Goal: Check status: Check status

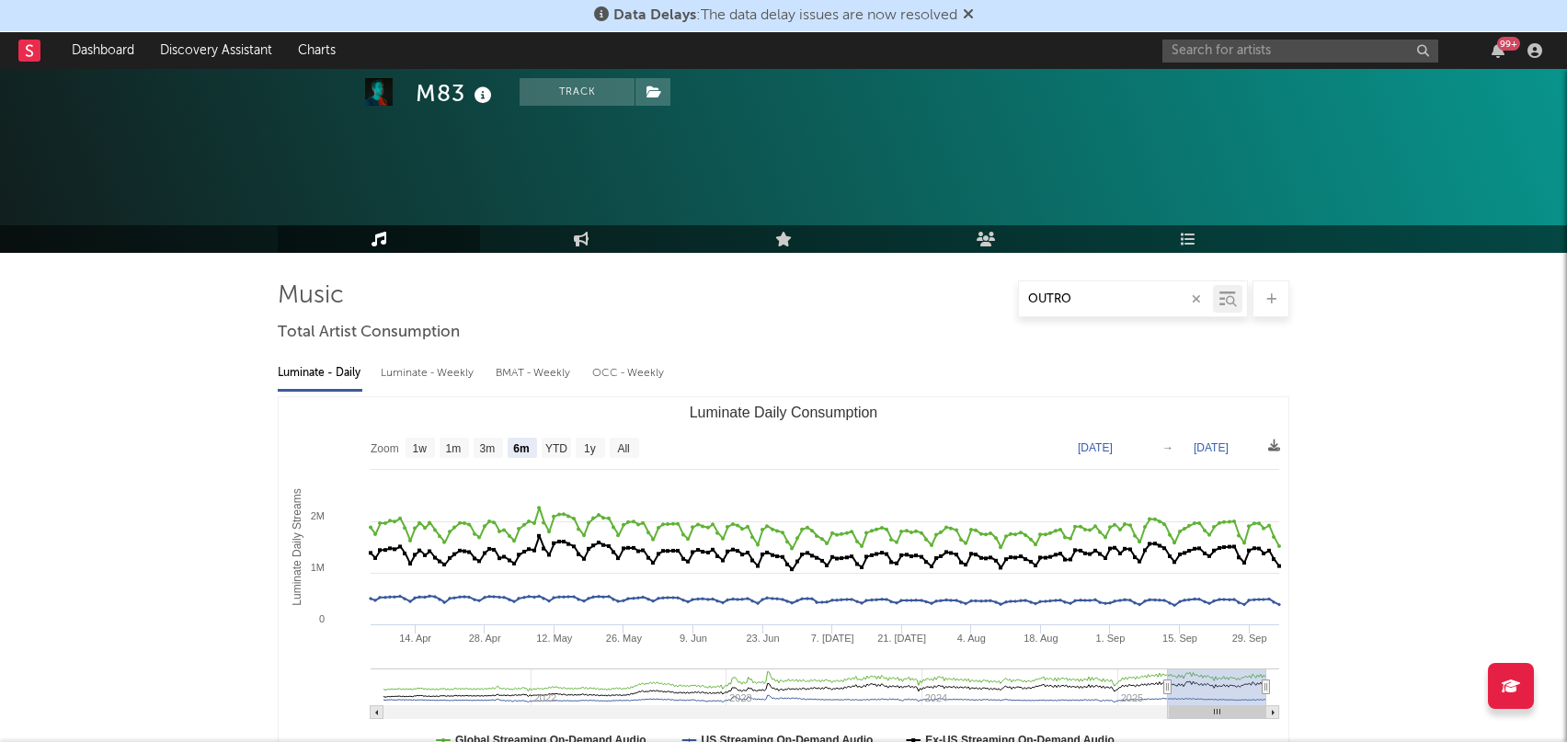
select select "6m"
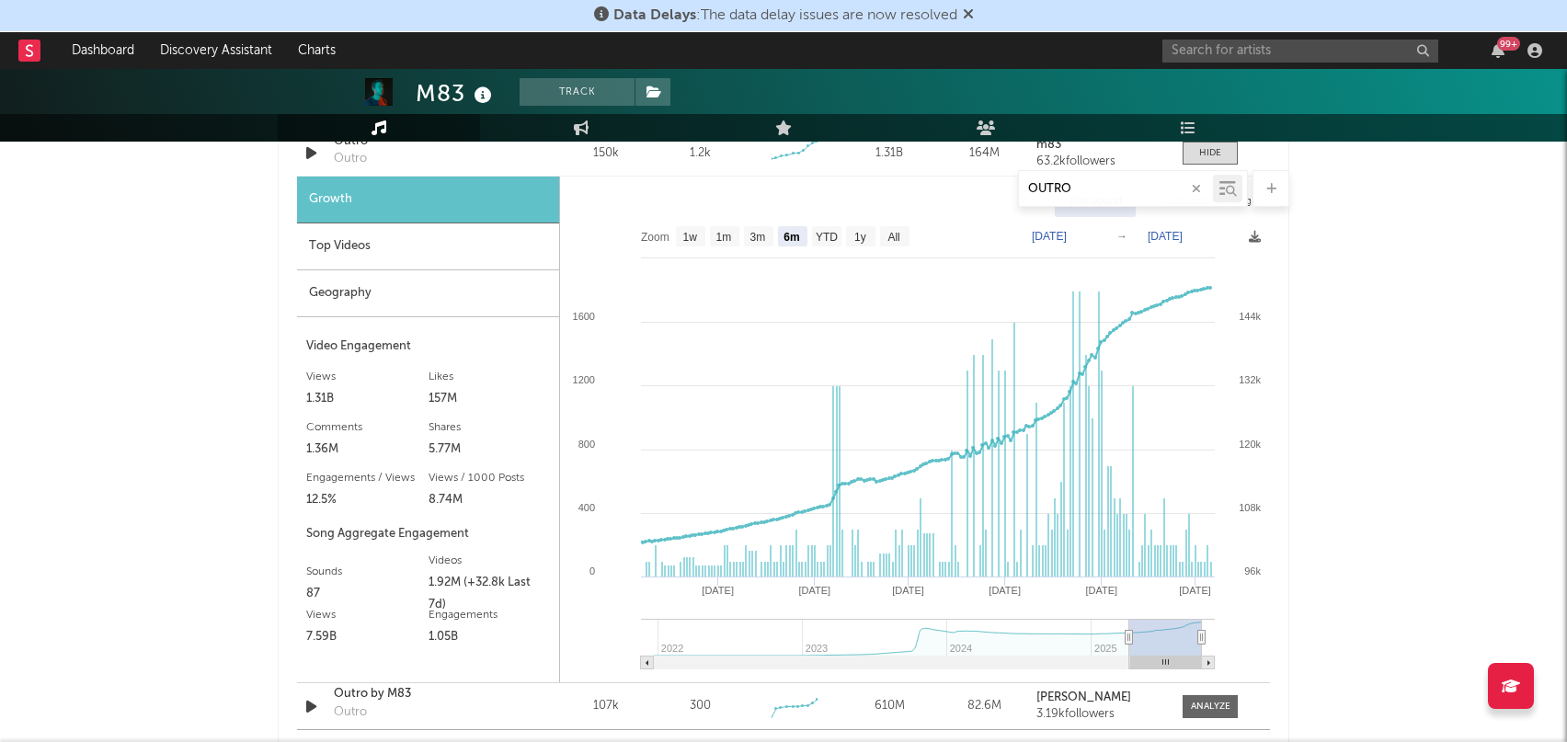
click at [285, 350] on div "Showing results for OUTRO Videos Sound Name Videos Videos (last 7 days) Total V…" at bounding box center [784, 81] width 1012 height 1389
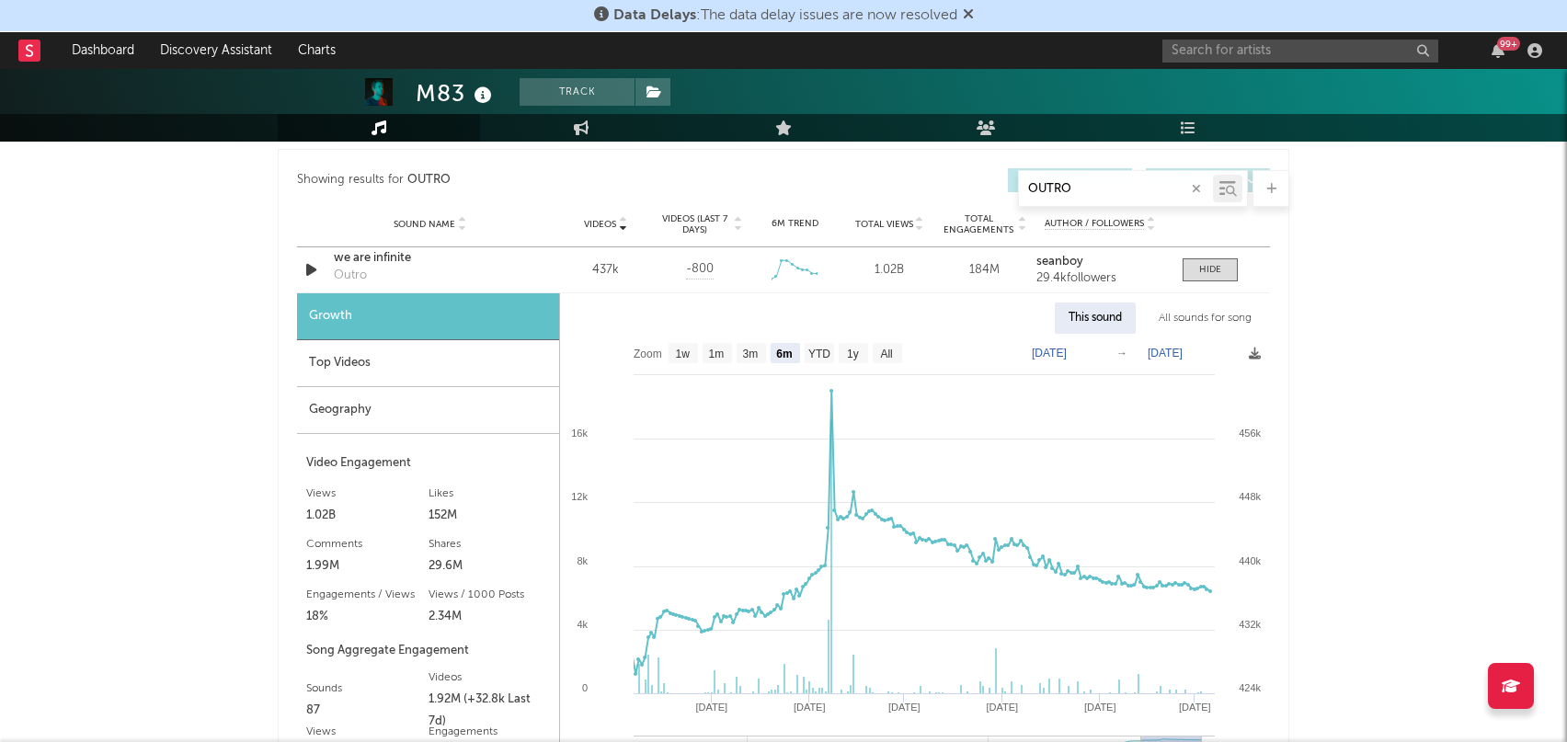
scroll to position [975, 0]
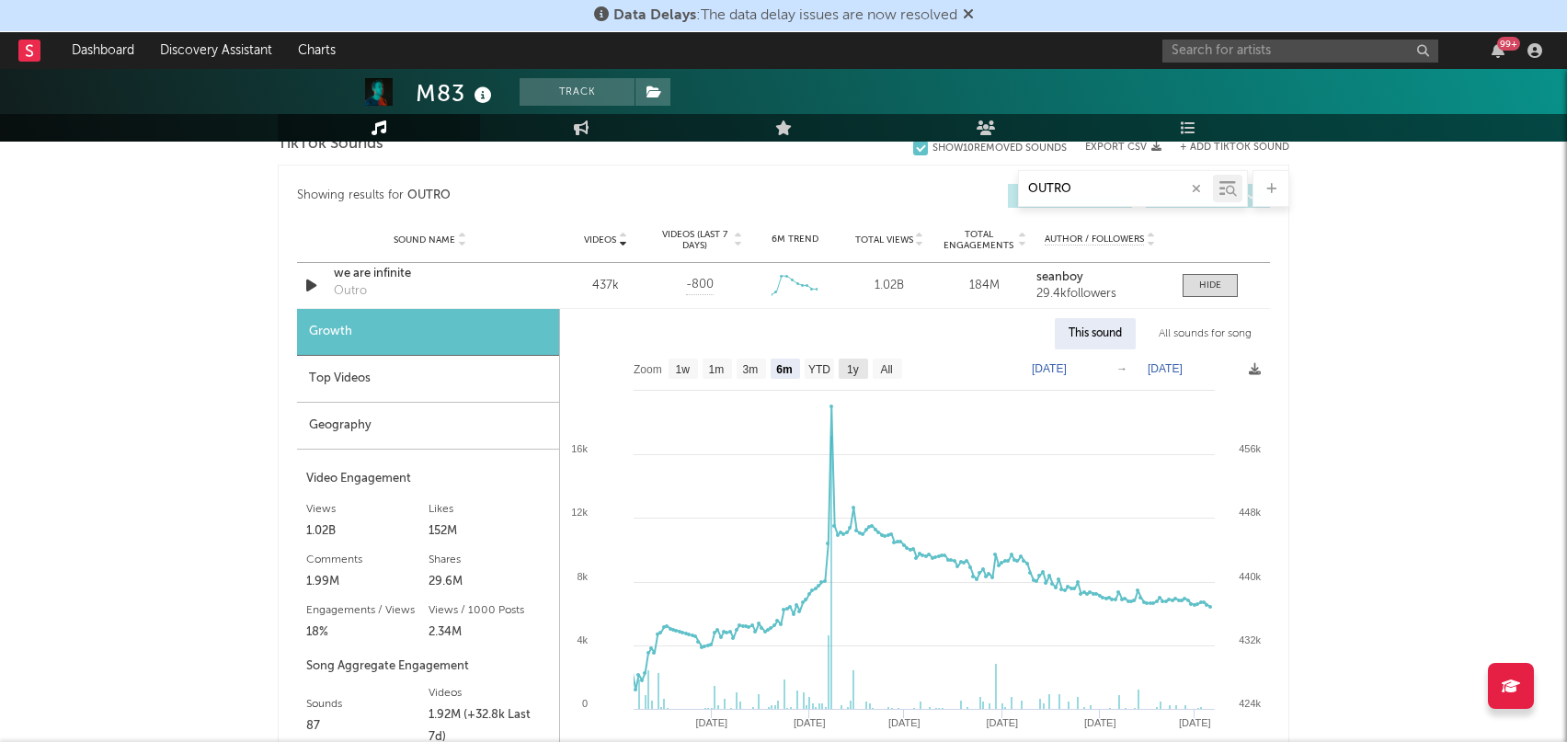
click at [847, 368] on text "1y" at bounding box center [853, 369] width 12 height 13
select select "1y"
type input "[DATE]"
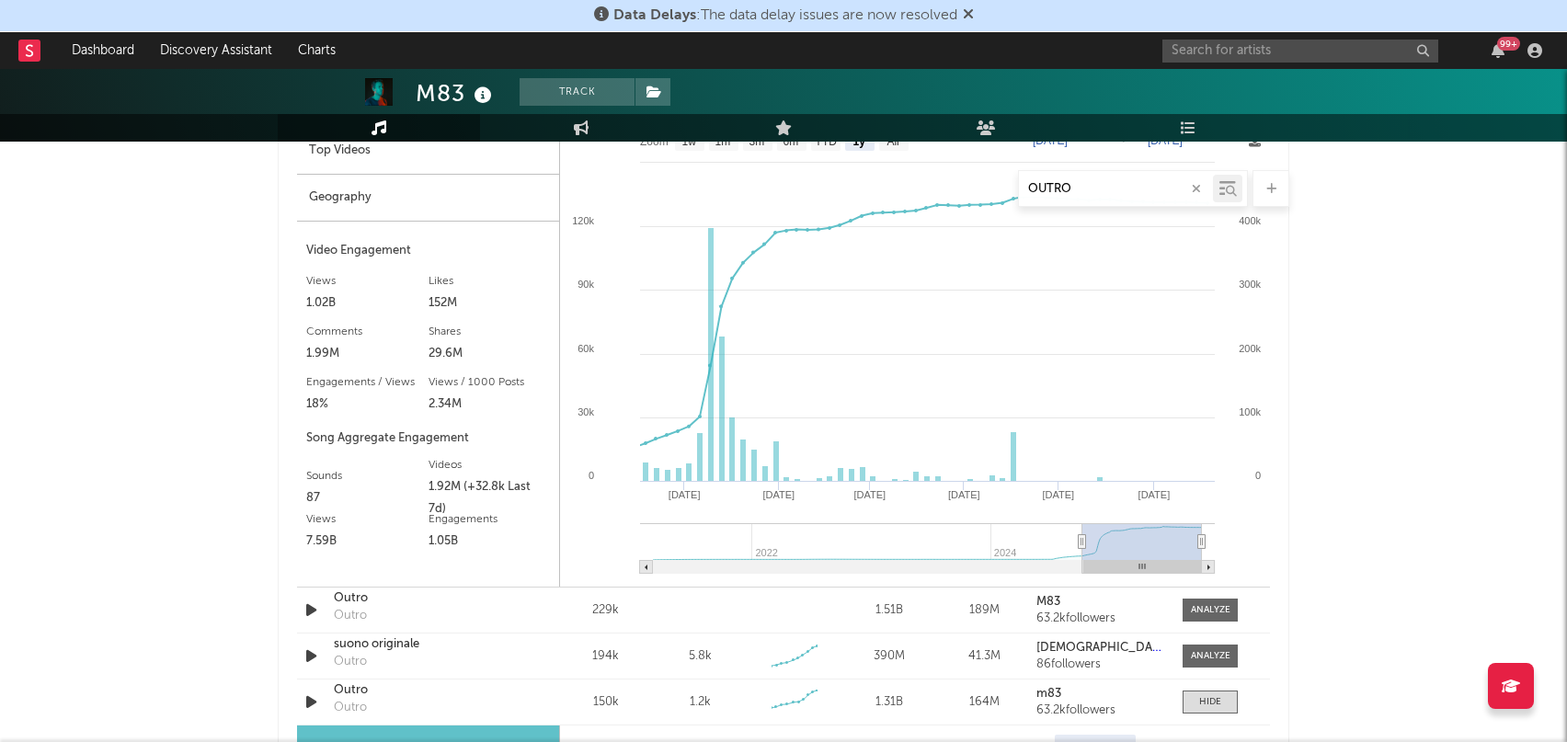
scroll to position [1206, 0]
click at [1205, 609] on div at bounding box center [1211, 608] width 40 height 14
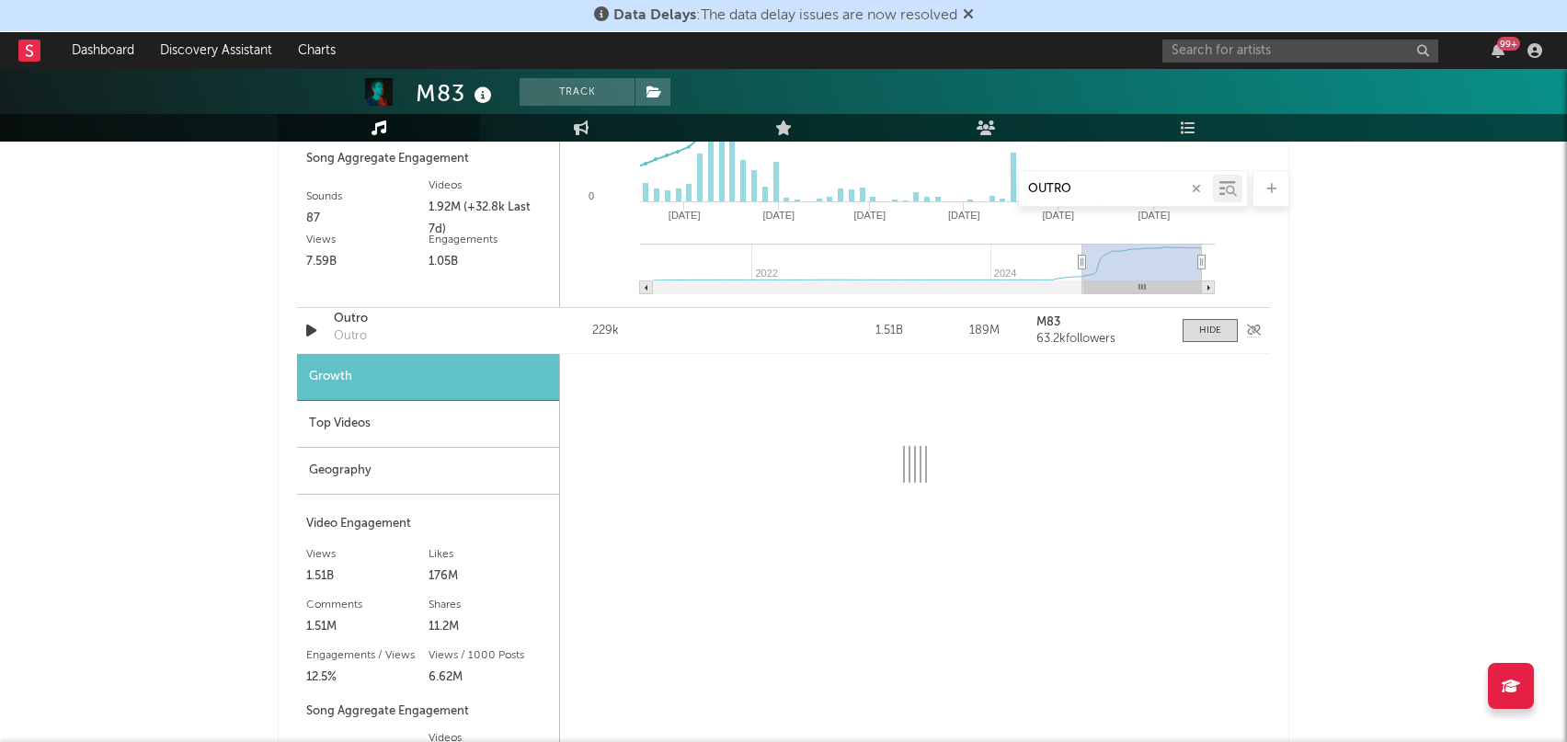
scroll to position [1626, 0]
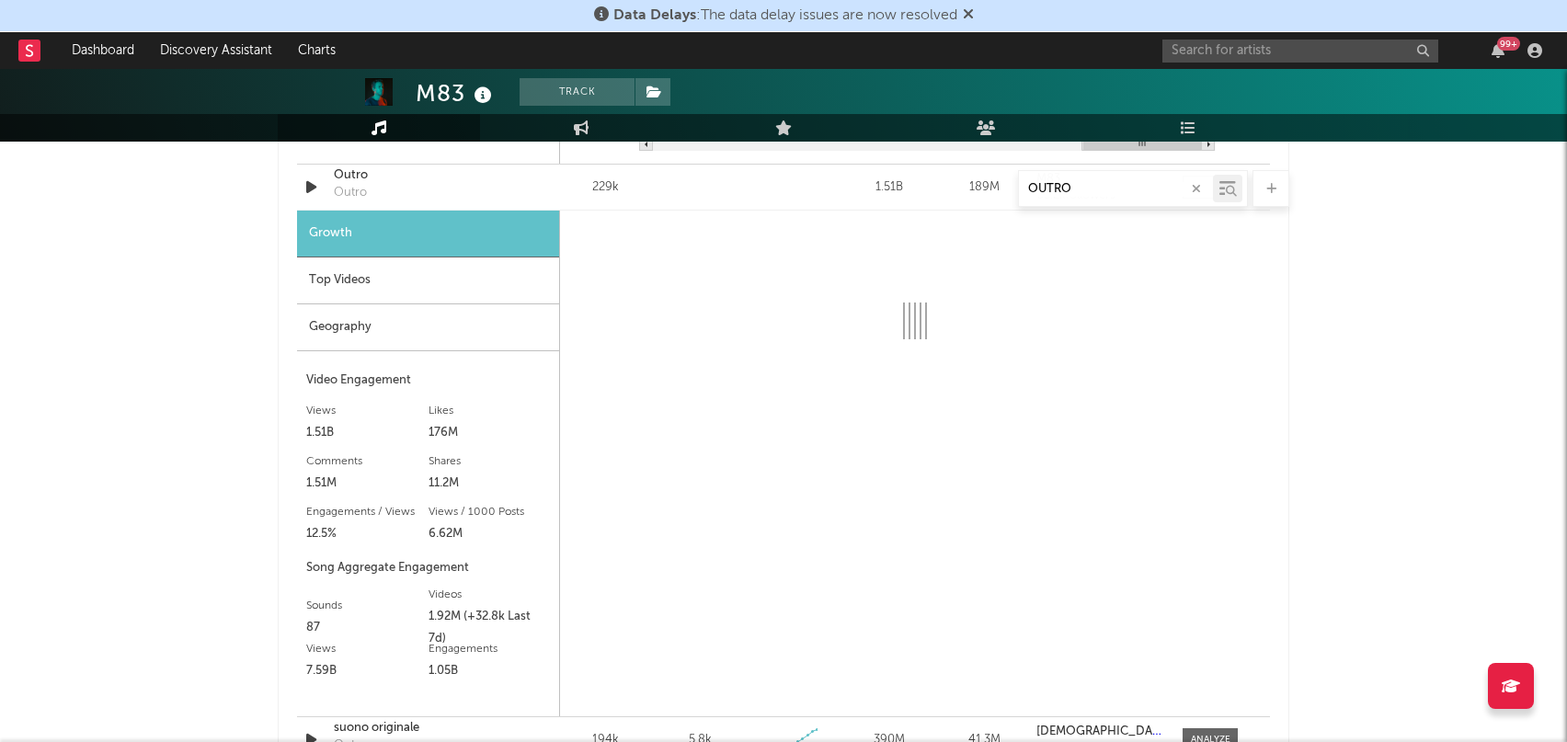
select select "6m"
